Goal: Task Accomplishment & Management: Complete application form

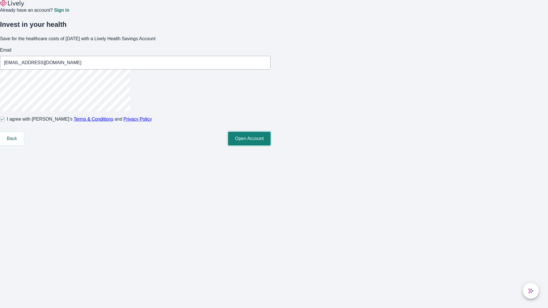
click at [270, 145] on button "Open Account" at bounding box center [249, 139] width 42 height 14
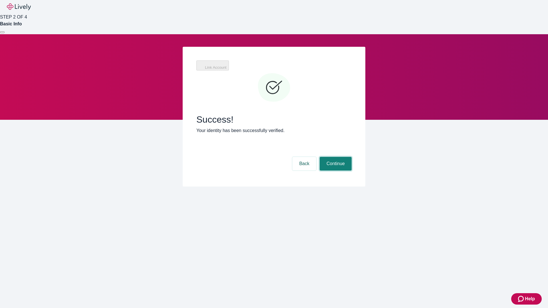
click at [351, 157] on button "Continue" at bounding box center [335, 164] width 32 height 14
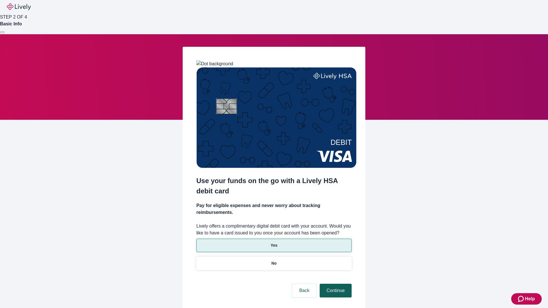
click at [273, 242] on p "Yes" at bounding box center [273, 245] width 7 height 6
click at [334, 284] on button "Continue" at bounding box center [335, 291] width 32 height 14
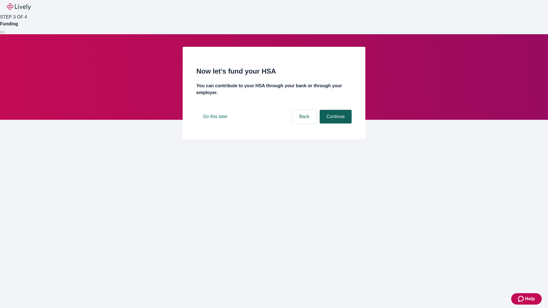
click at [334, 123] on button "Continue" at bounding box center [335, 117] width 32 height 14
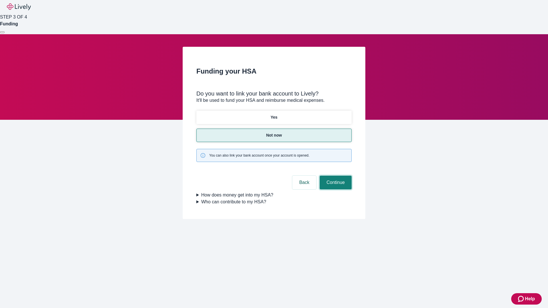
click at [334, 176] on button "Continue" at bounding box center [335, 183] width 32 height 14
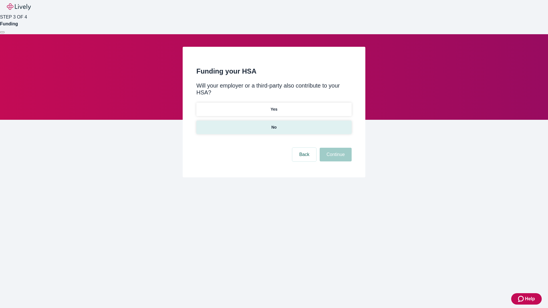
click at [273, 124] on p "No" at bounding box center [273, 127] width 5 height 6
click at [334, 148] on button "Continue" at bounding box center [335, 155] width 32 height 14
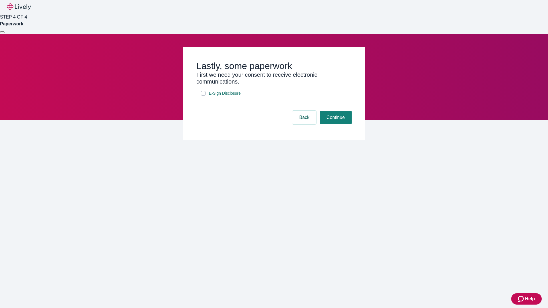
click at [203, 96] on input "E-Sign Disclosure" at bounding box center [203, 93] width 5 height 5
checkbox input "true"
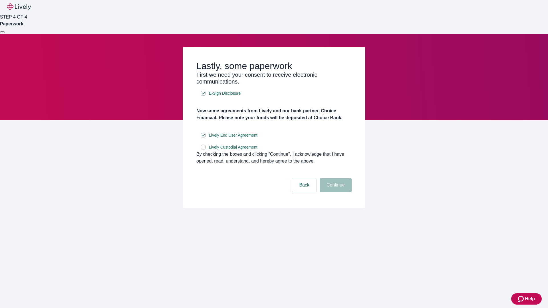
click at [203, 149] on input "Lively Custodial Agreement" at bounding box center [203, 147] width 5 height 5
checkbox input "true"
click at [334, 192] on button "Continue" at bounding box center [335, 185] width 32 height 14
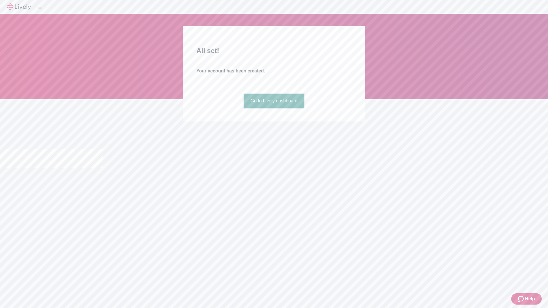
click at [273, 108] on link "Go to Lively dashboard" at bounding box center [274, 101] width 61 height 14
